Goal: Task Accomplishment & Management: Use online tool/utility

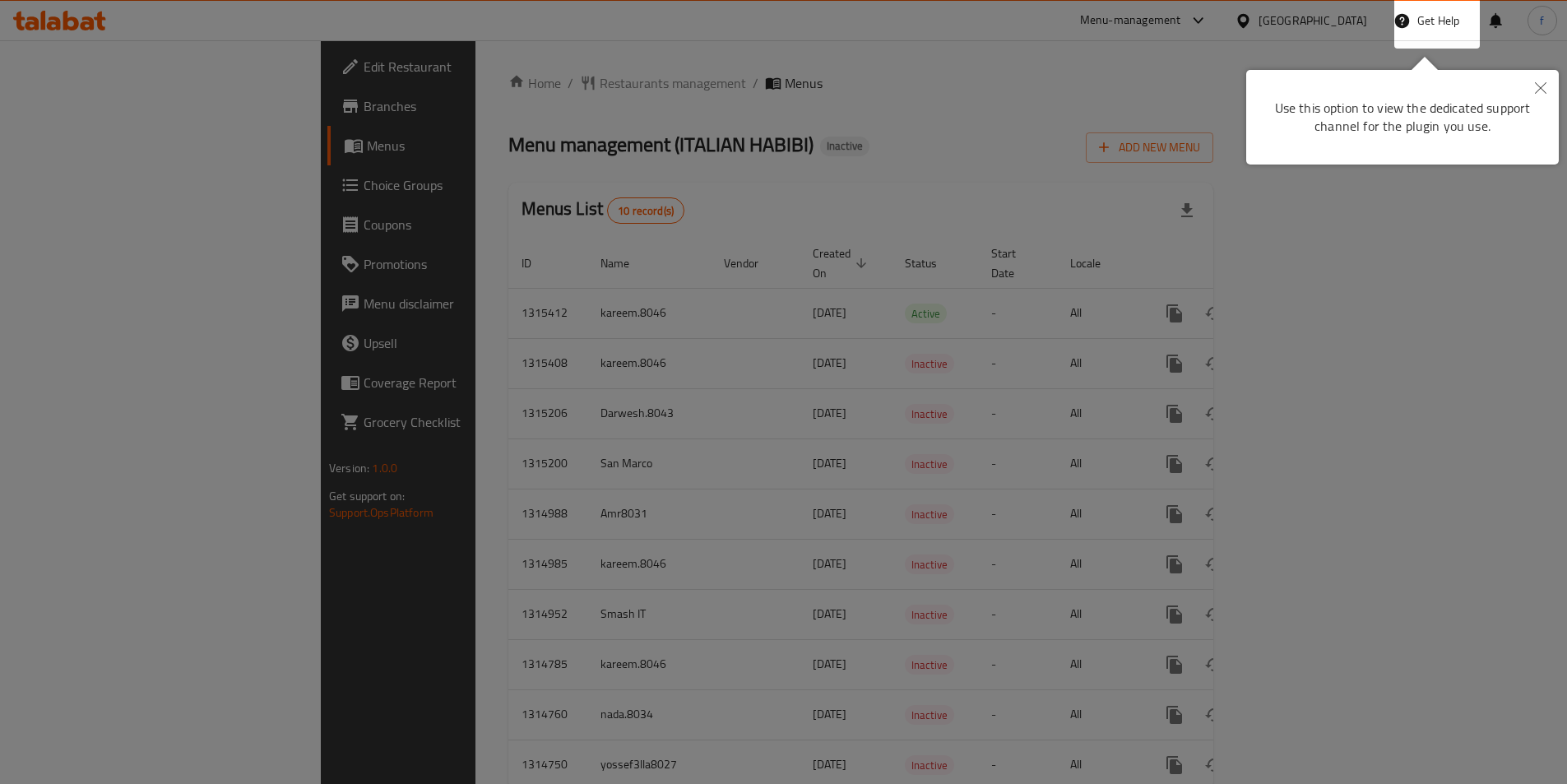
click at [1091, 274] on div at bounding box center [784, 392] width 1567 height 784
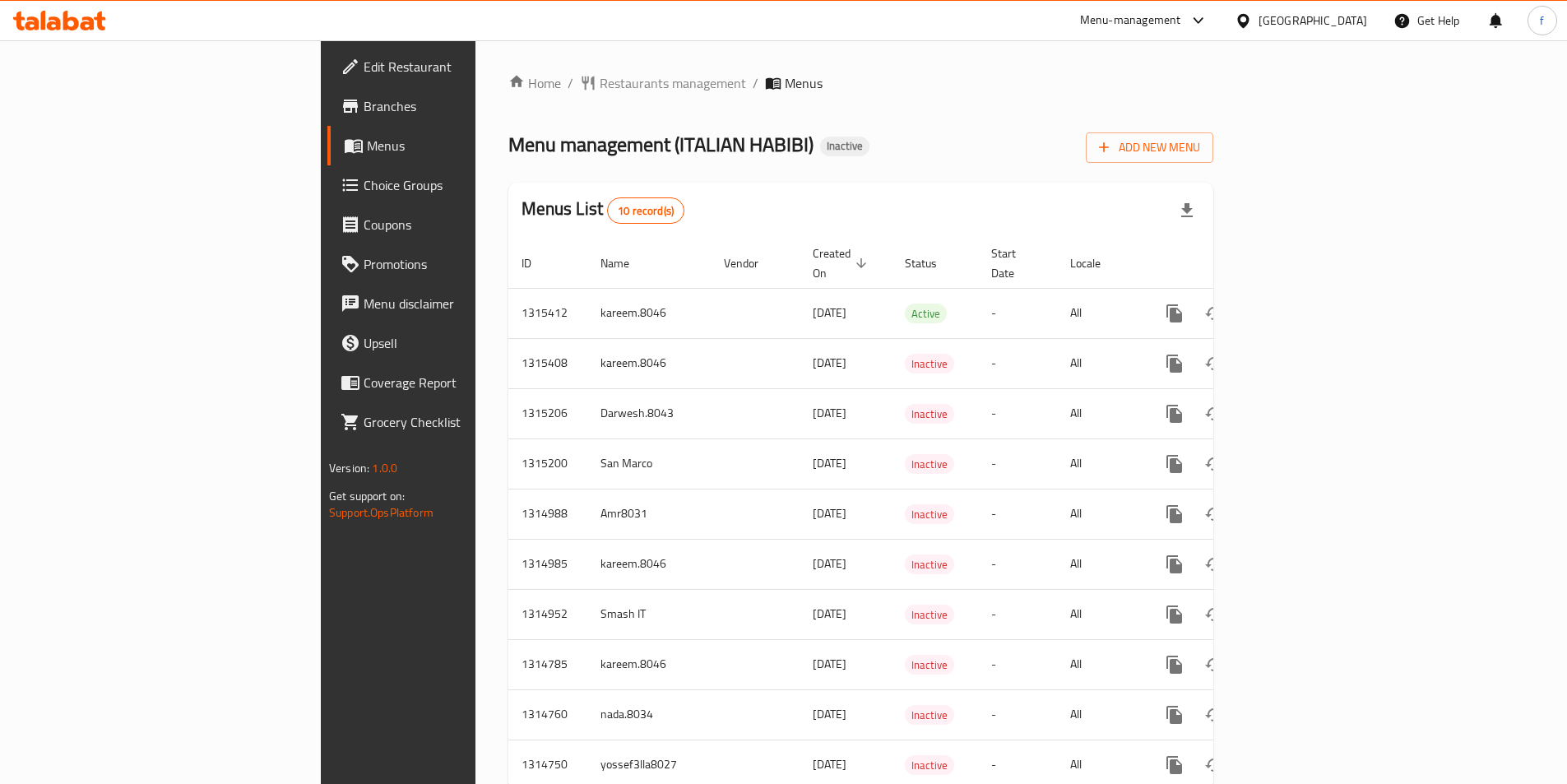
click at [364, 67] on span "Edit Restaurant" at bounding box center [467, 67] width 206 height 20
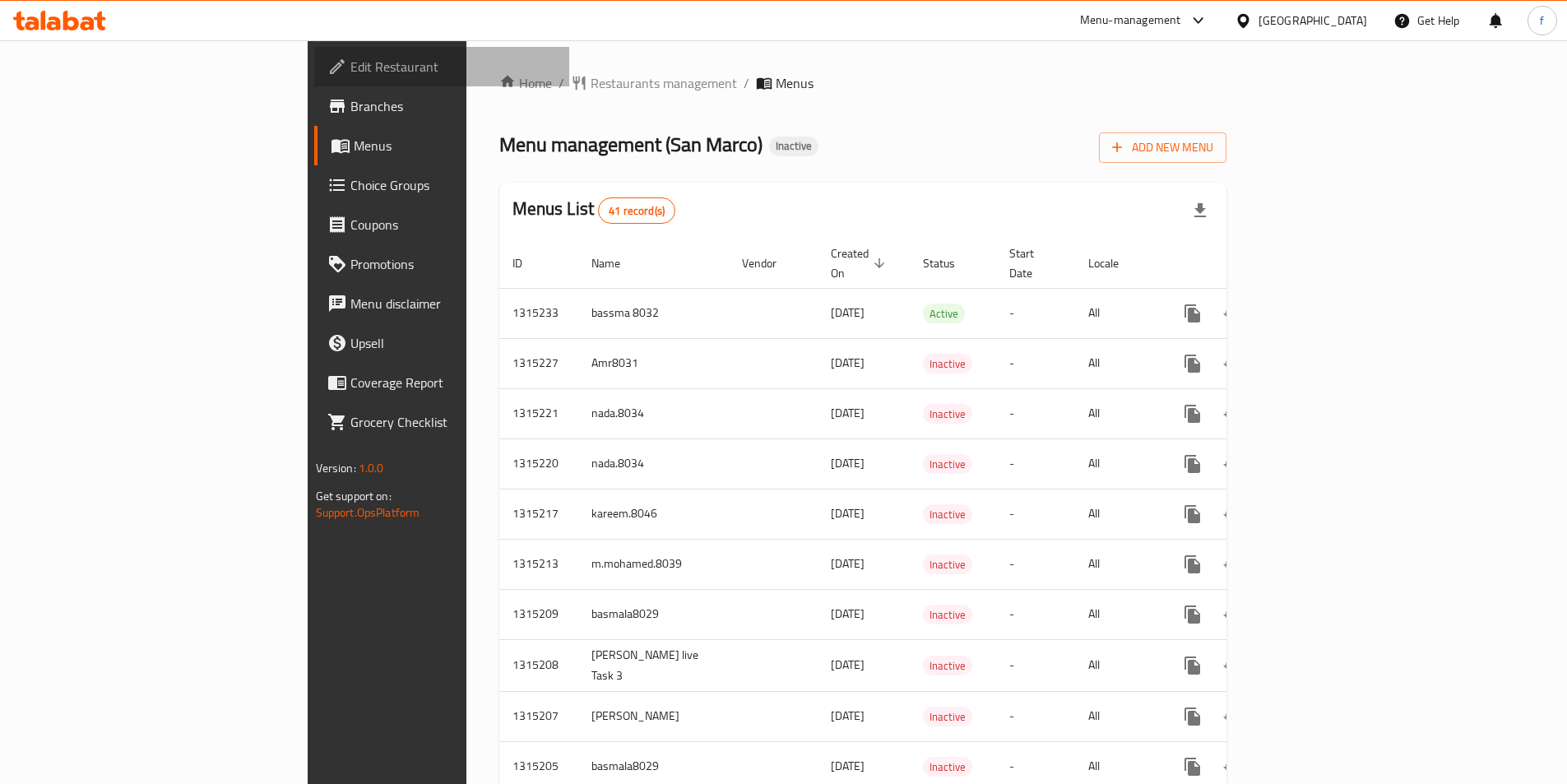
click at [350, 76] on span "Edit Restaurant" at bounding box center [453, 67] width 206 height 20
click at [84, 24] on icon at bounding box center [88, 24] width 14 height 14
click at [1214, 141] on span "Add New Menu" at bounding box center [1163, 147] width 101 height 20
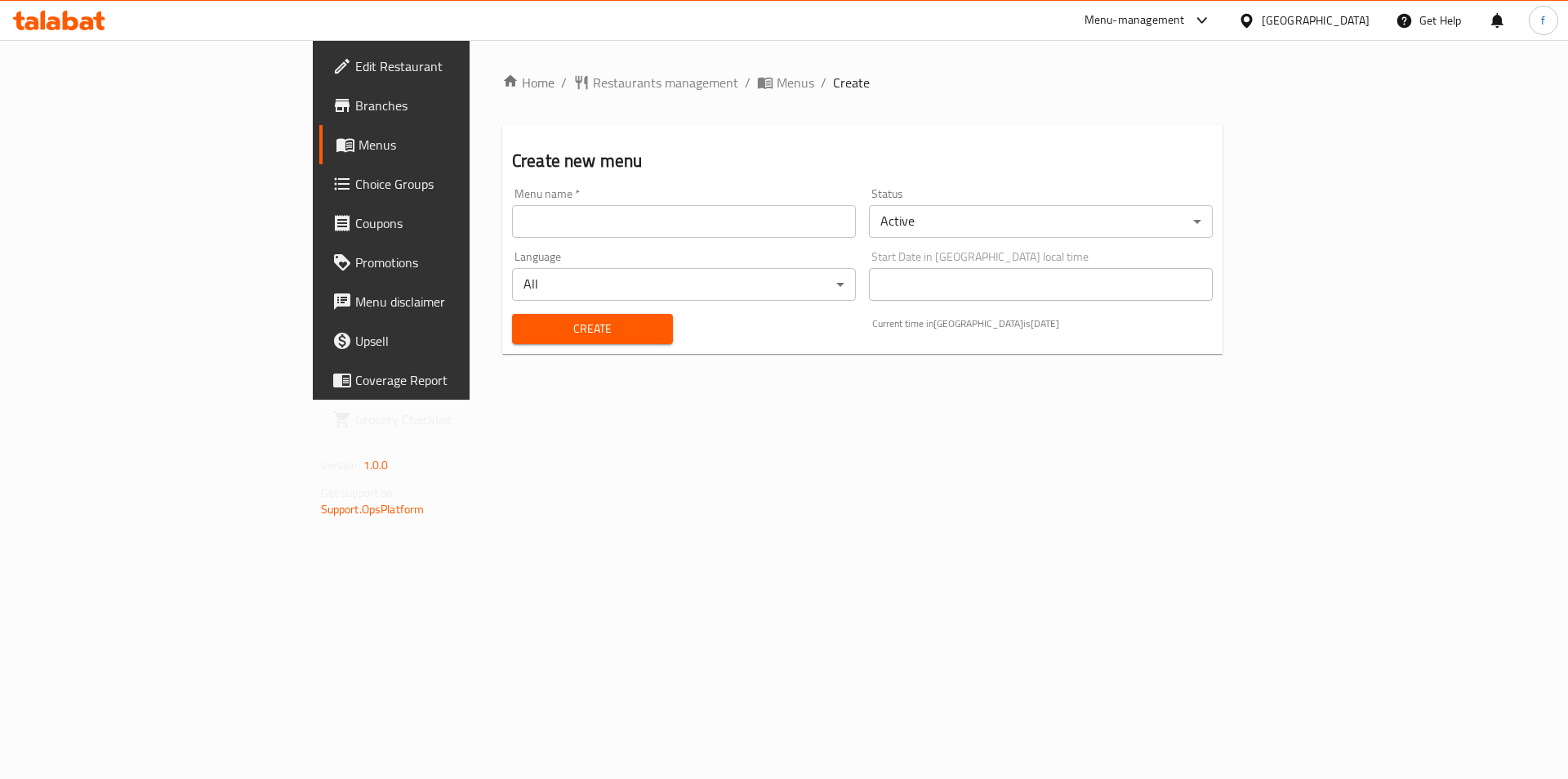
click at [617, 212] on input "text" at bounding box center [684, 221] width 344 height 33
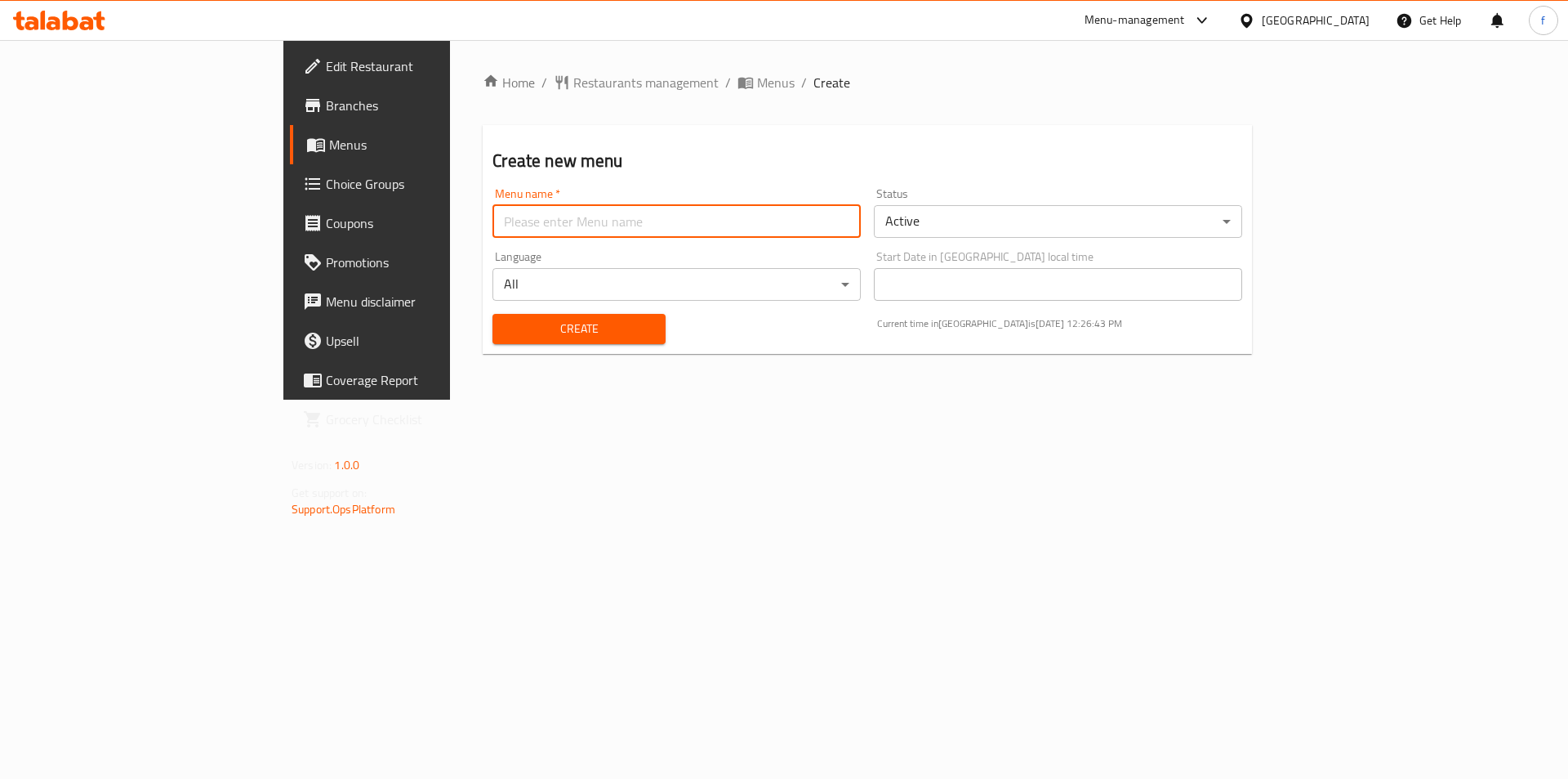
type input "fatma.8116"
click at [492, 315] on button "Create" at bounding box center [579, 329] width 173 height 30
